Goal: Task Accomplishment & Management: Manage account settings

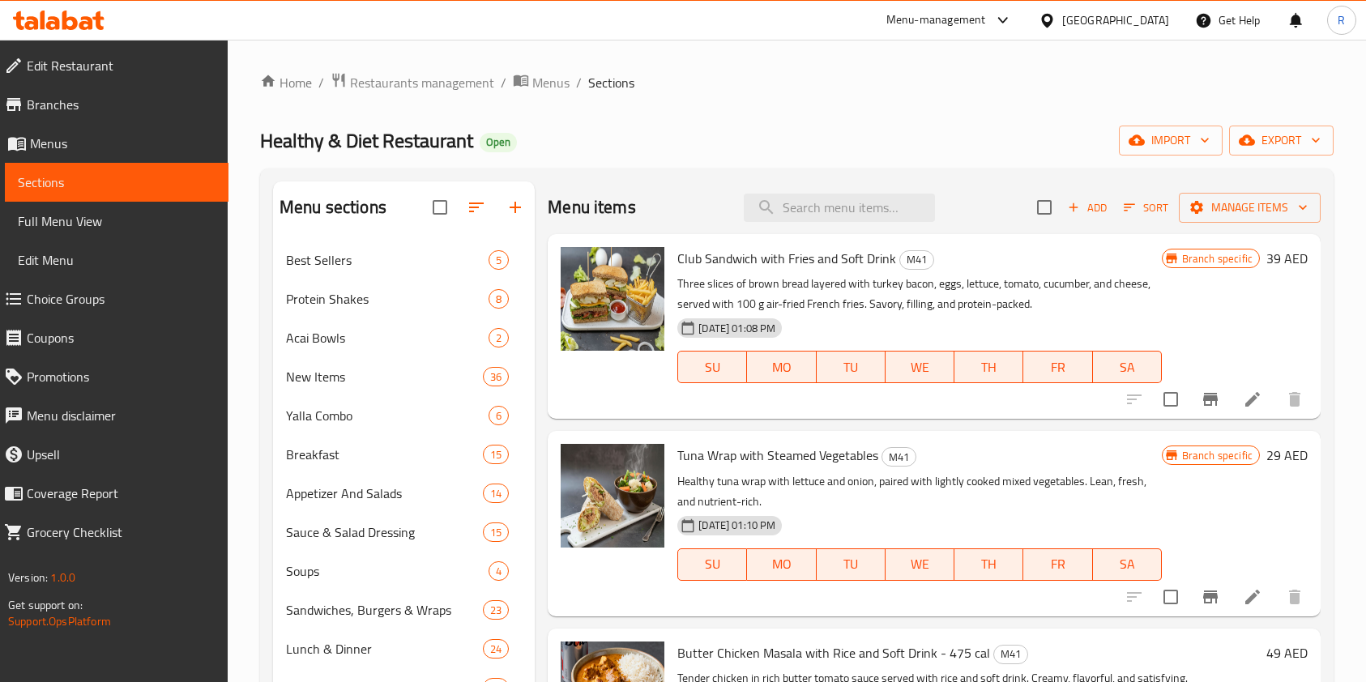
scroll to position [271, 0]
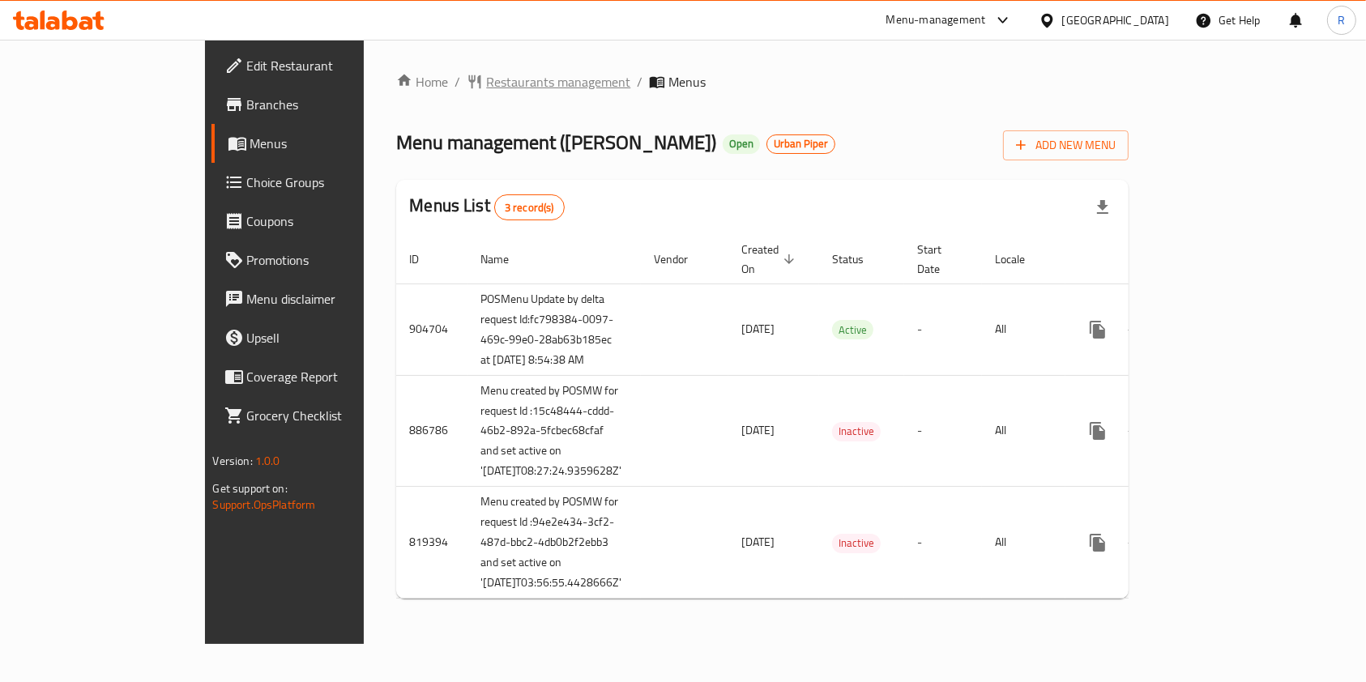
click at [486, 83] on span "Restaurants management" at bounding box center [558, 81] width 144 height 19
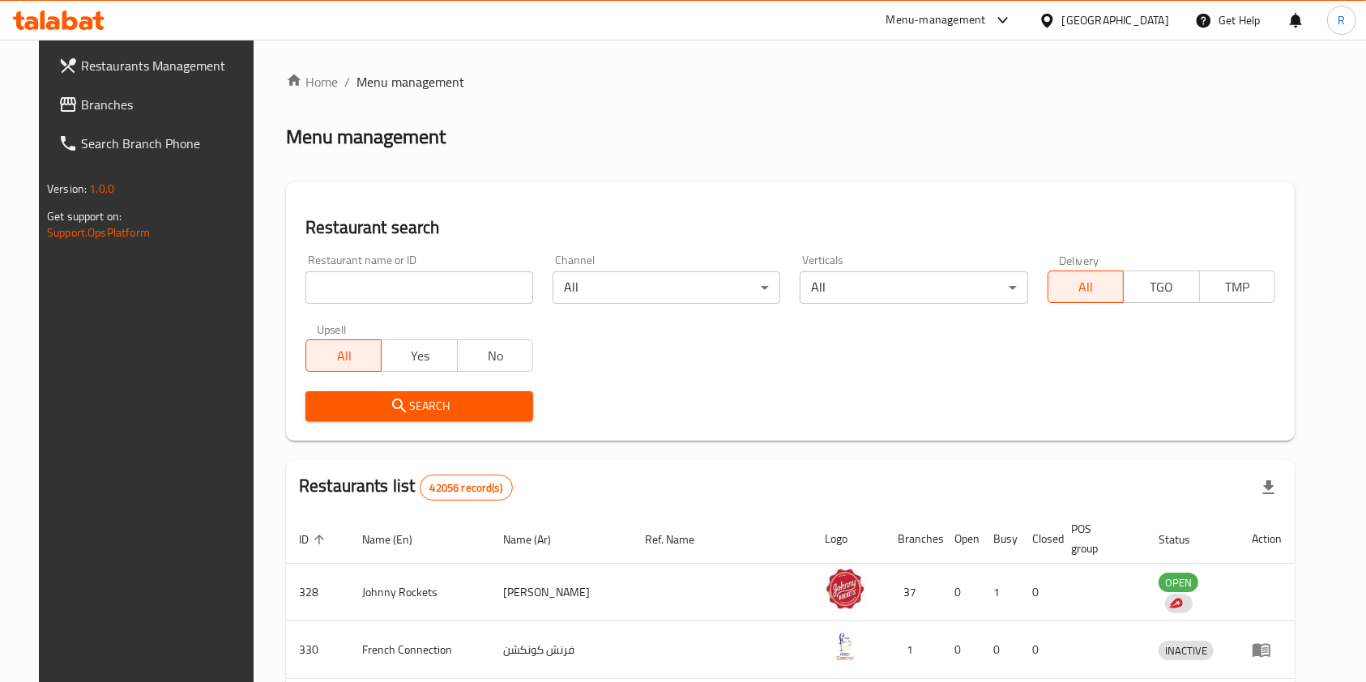
click at [444, 282] on div at bounding box center [683, 341] width 1366 height 682
click at [440, 289] on input "search" at bounding box center [420, 287] width 228 height 32
paste input "Rolls Rice Magic"
type input "Rolls Rice Magic"
click button "Search" at bounding box center [420, 406] width 228 height 30
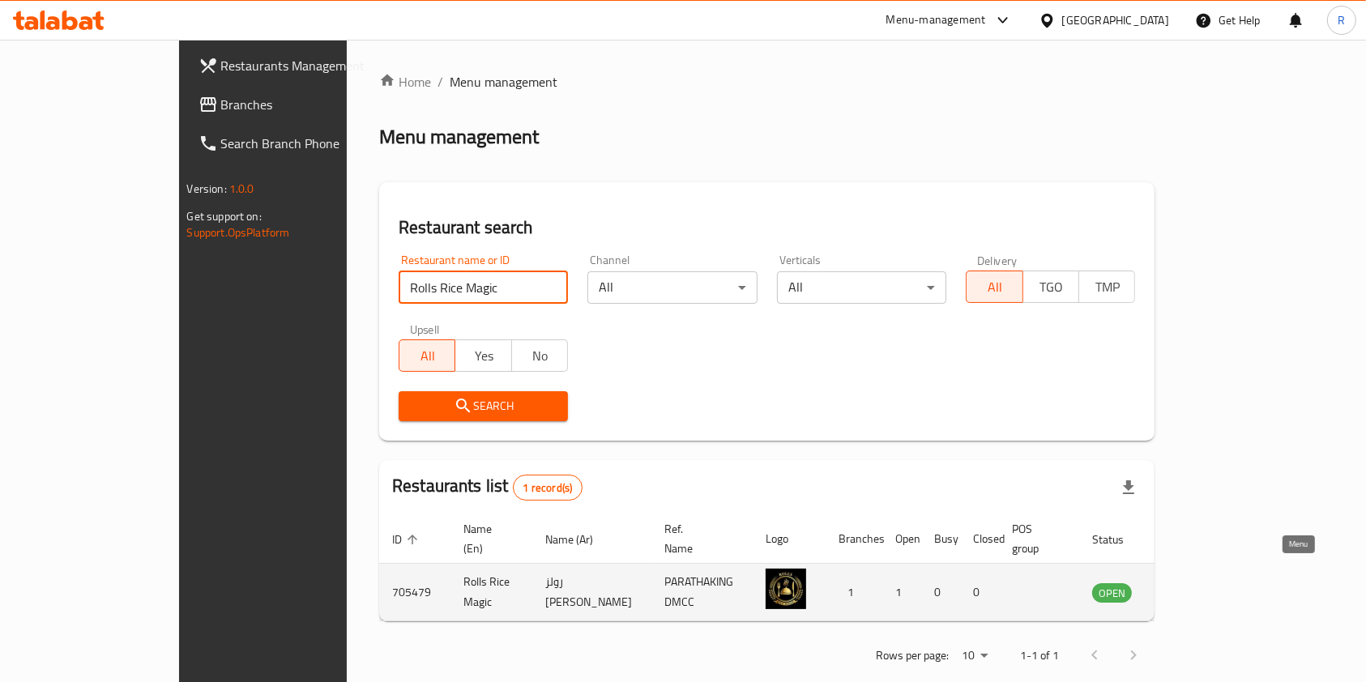
click at [1197, 583] on icon "enhanced table" at bounding box center [1186, 592] width 19 height 19
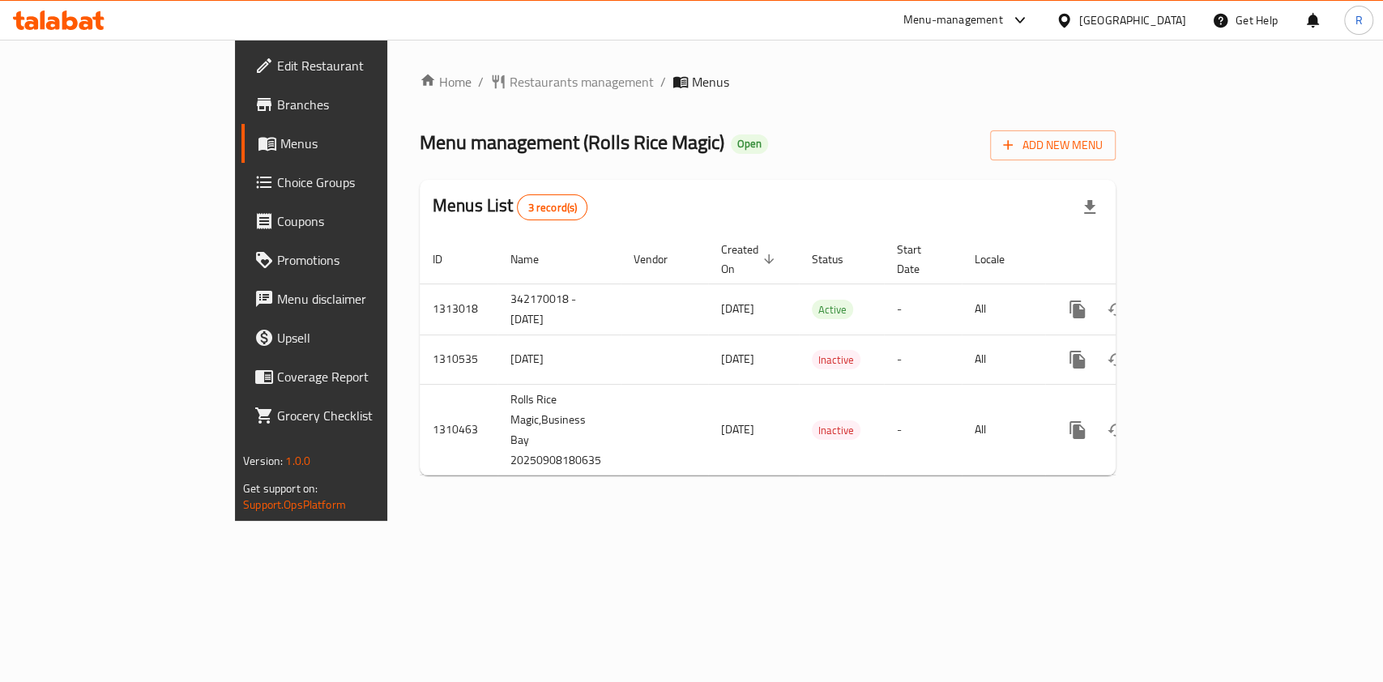
click at [280, 138] on span "Menus" at bounding box center [366, 143] width 173 height 19
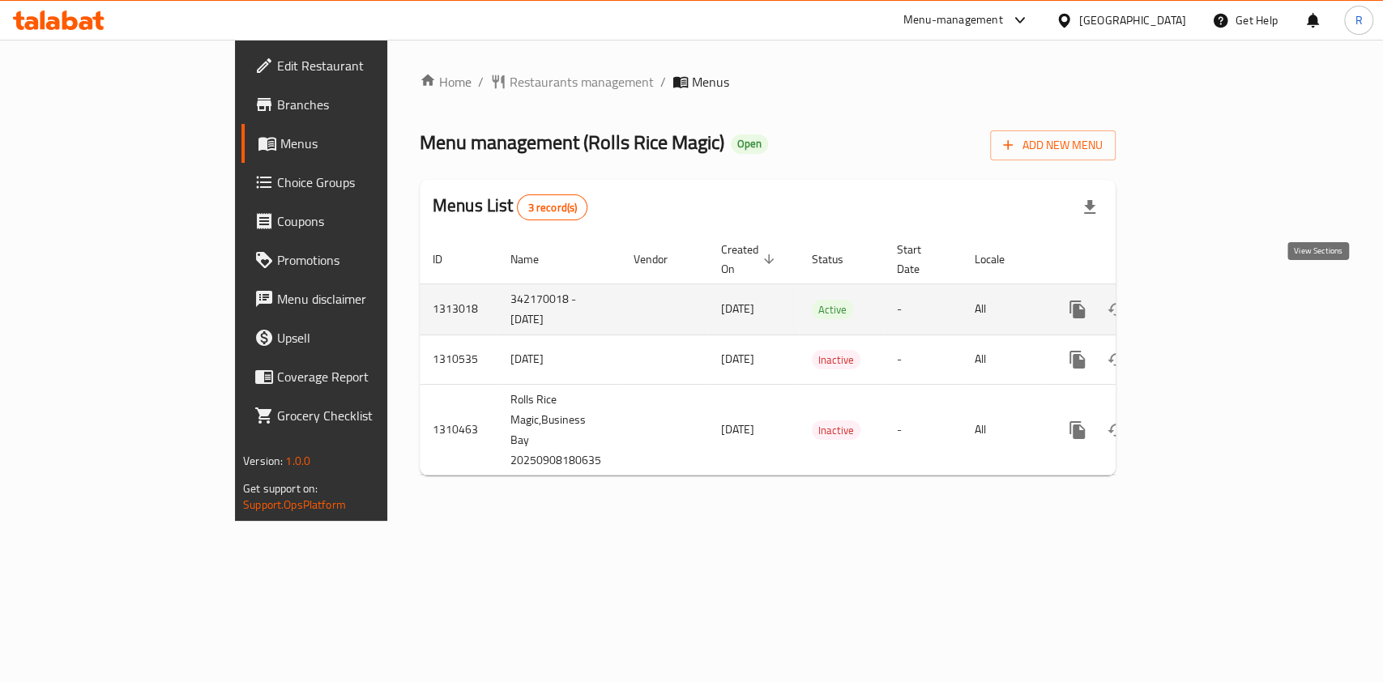
click at [1204, 300] on icon "enhanced table" at bounding box center [1194, 309] width 19 height 19
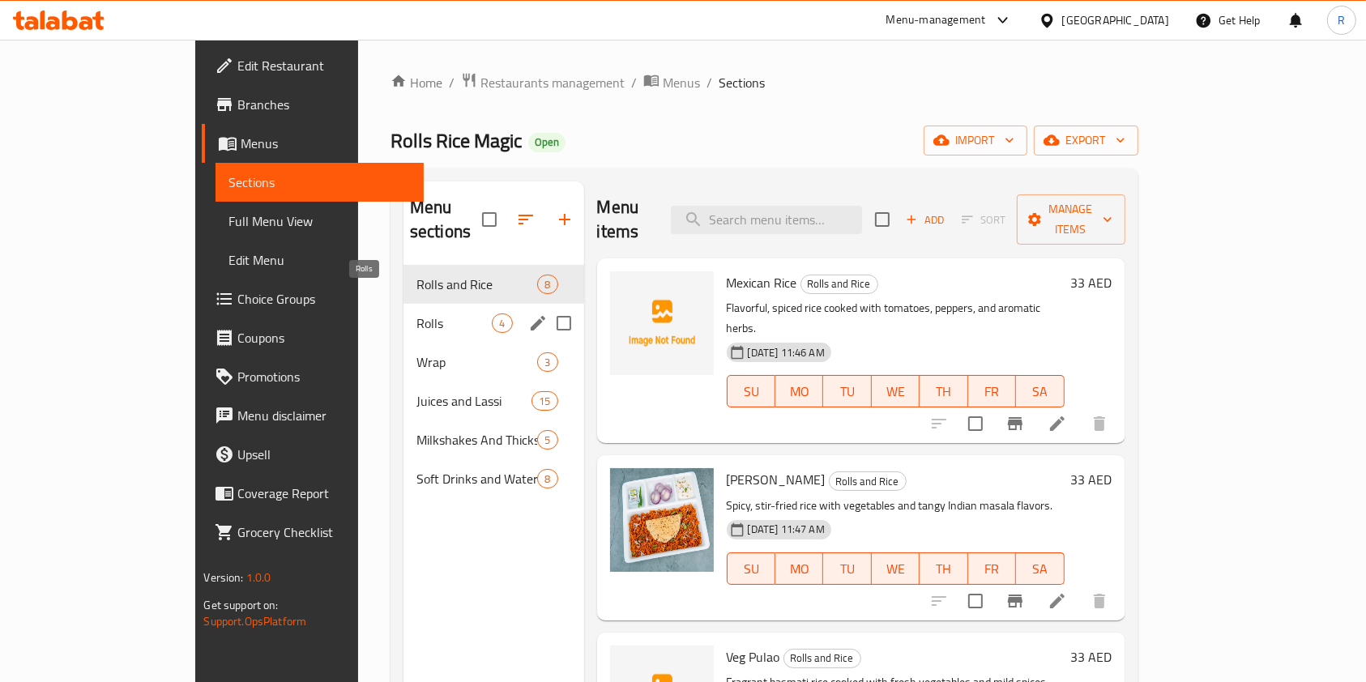
click at [417, 314] on span "Rolls" at bounding box center [455, 323] width 76 height 19
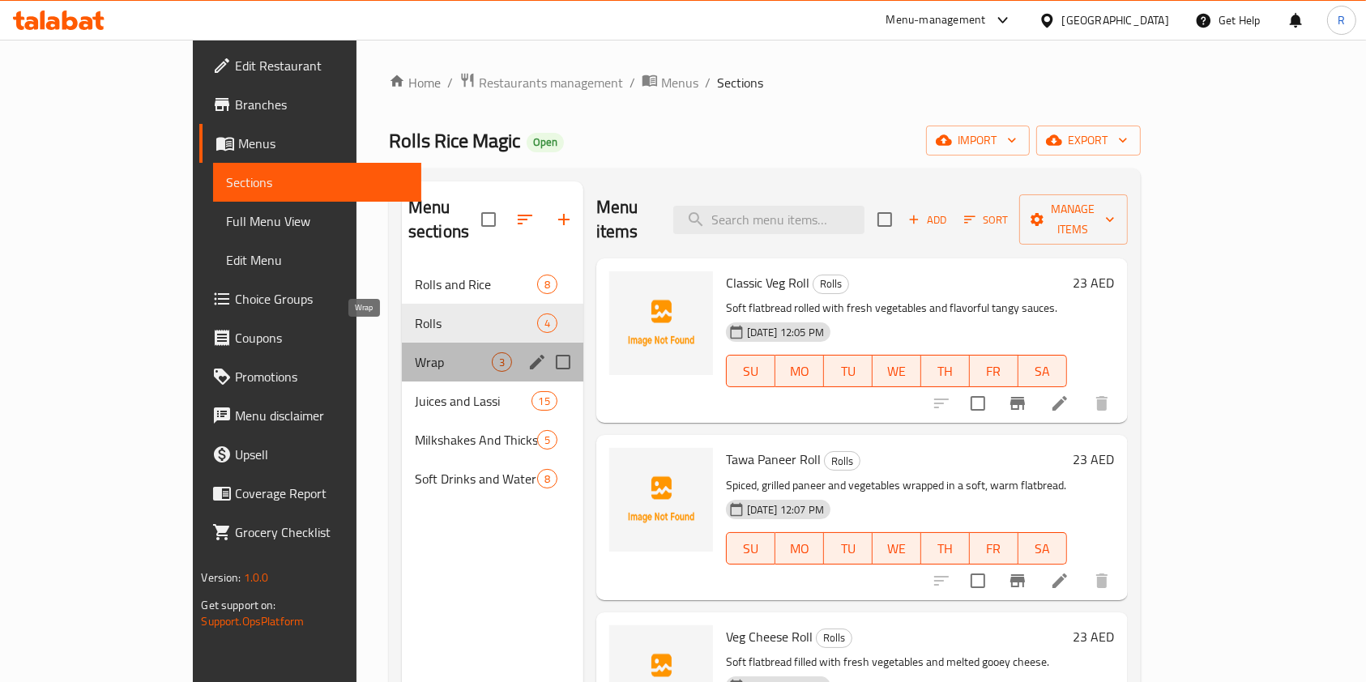
click at [415, 353] on span "Wrap" at bounding box center [453, 362] width 77 height 19
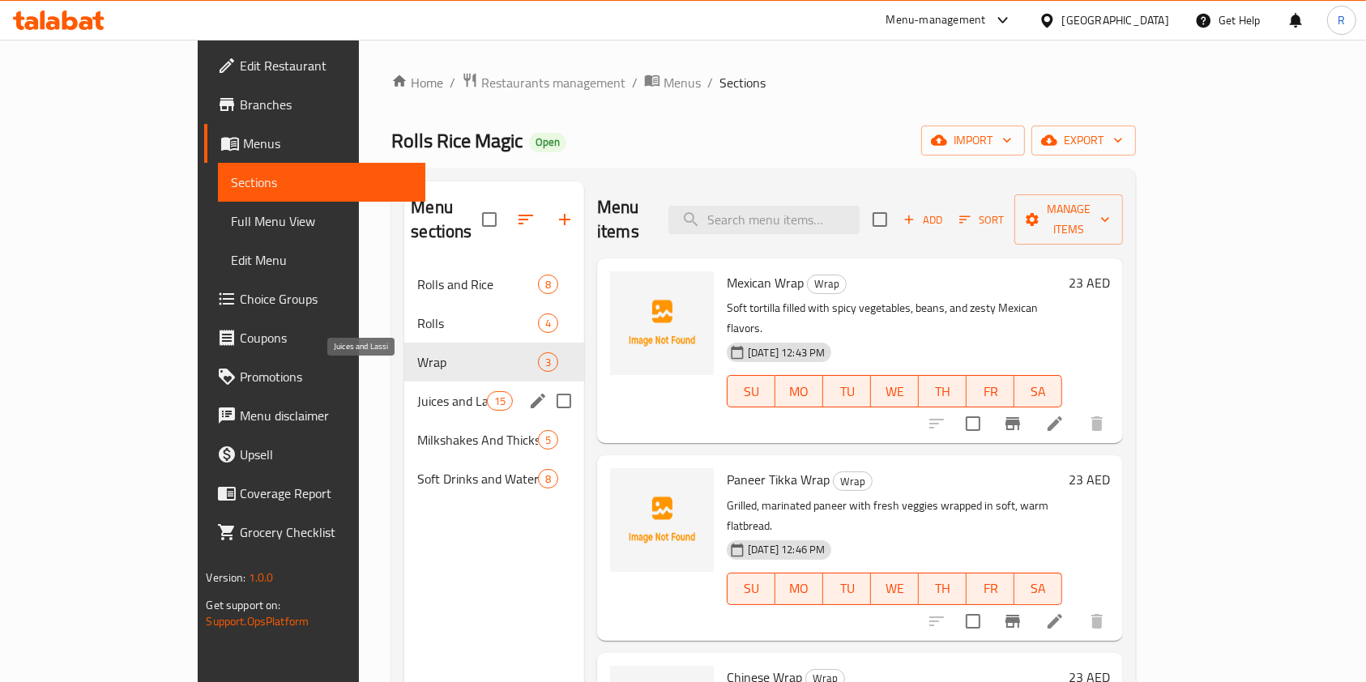
click at [417, 391] on span "Juices and Lassi" at bounding box center [451, 400] width 69 height 19
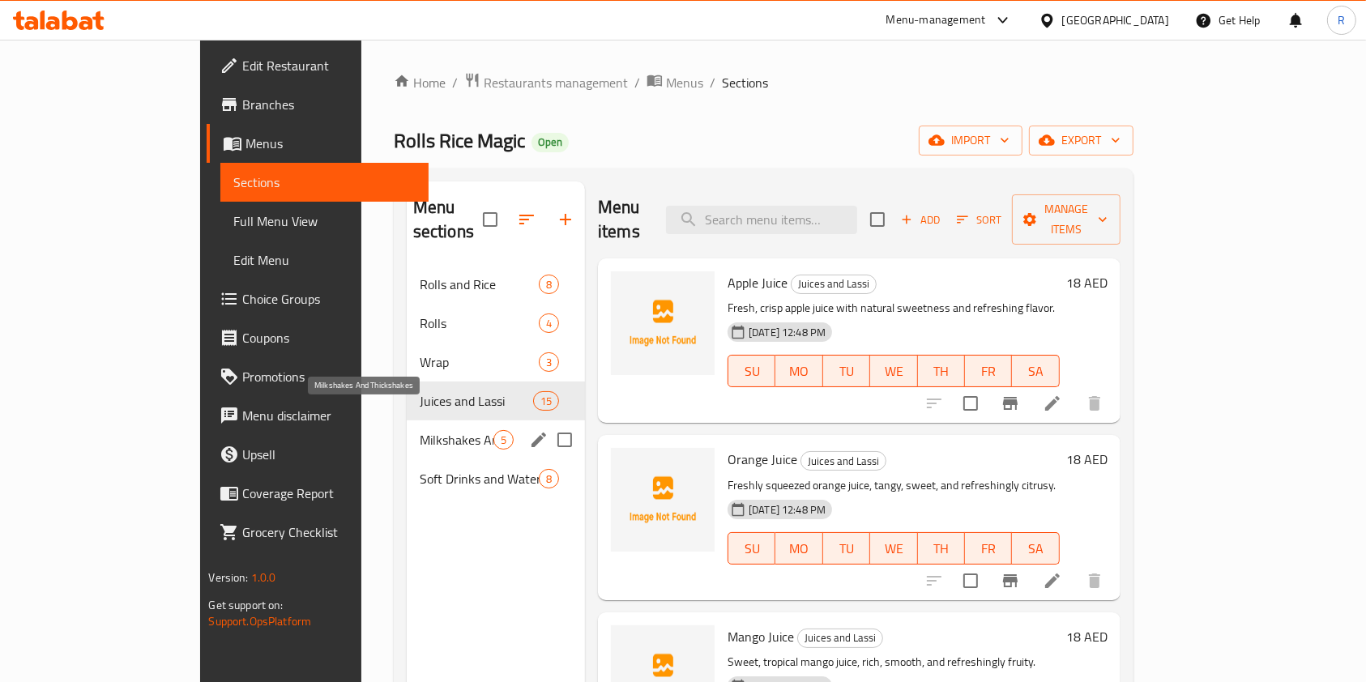
click at [420, 430] on span "Milkshakes And Thickshakes" at bounding box center [457, 439] width 74 height 19
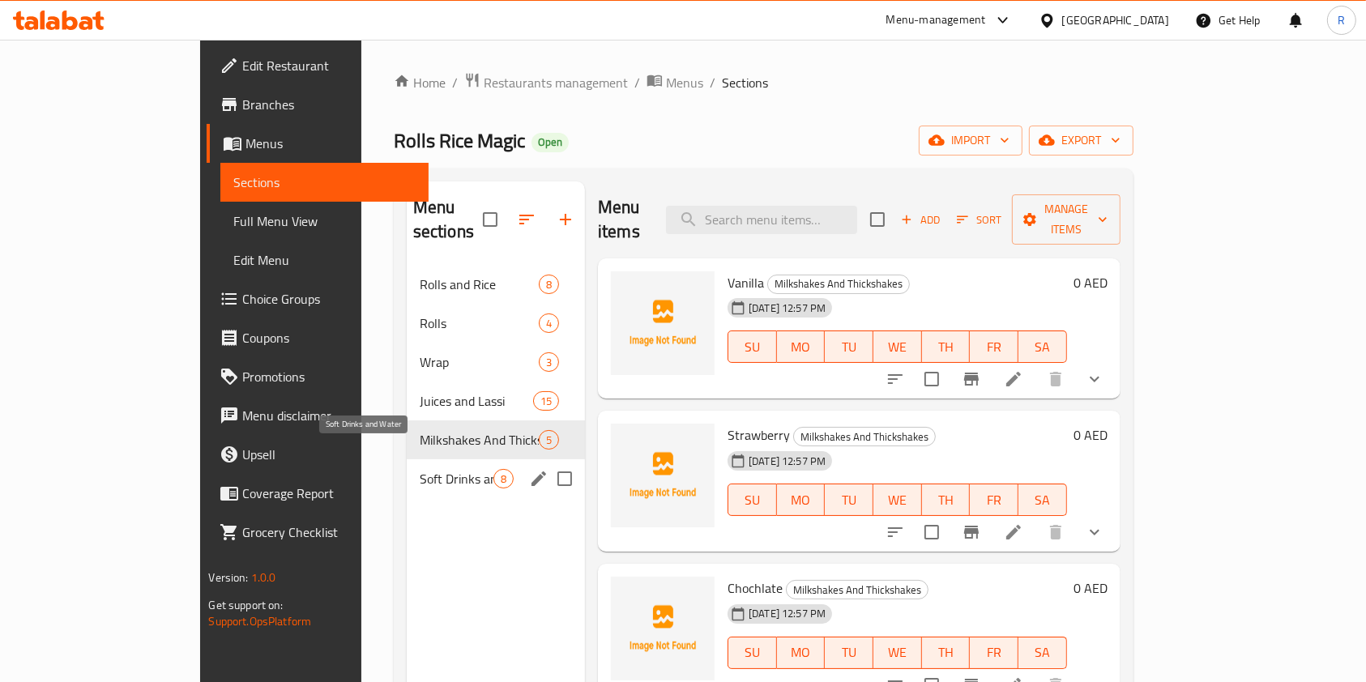
click at [420, 469] on span "Soft Drinks and Water" at bounding box center [457, 478] width 74 height 19
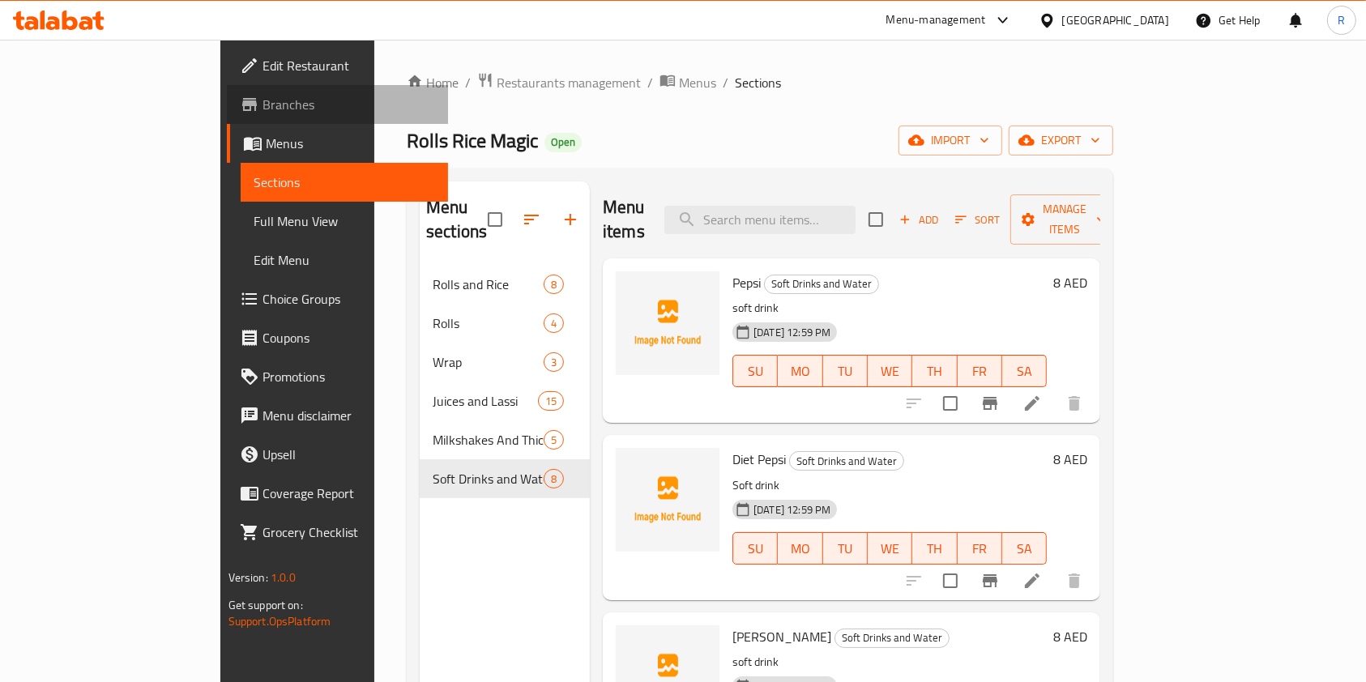
drag, startPoint x: 123, startPoint y: 107, endPoint x: 143, endPoint y: 108, distance: 19.5
click at [263, 107] on span "Branches" at bounding box center [349, 104] width 173 height 19
